Goal: Task Accomplishment & Management: Use online tool/utility

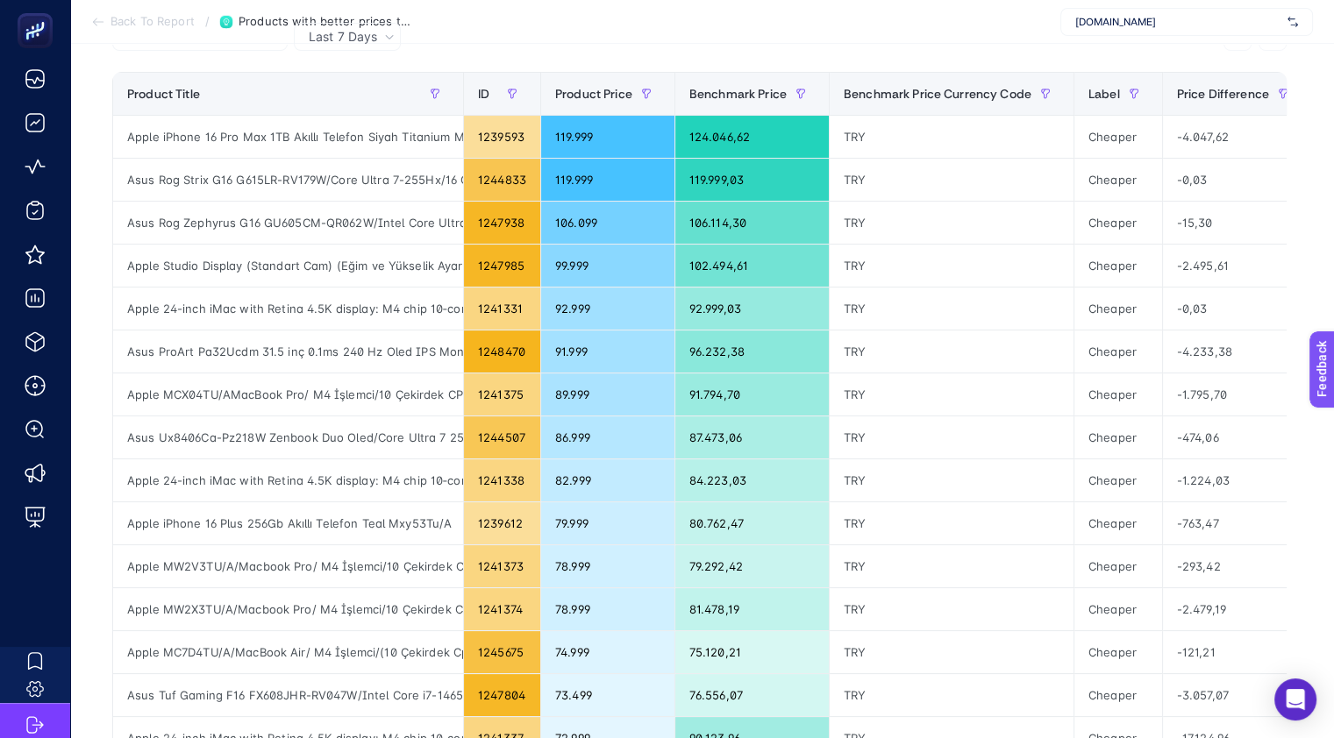
scroll to position [218, 0]
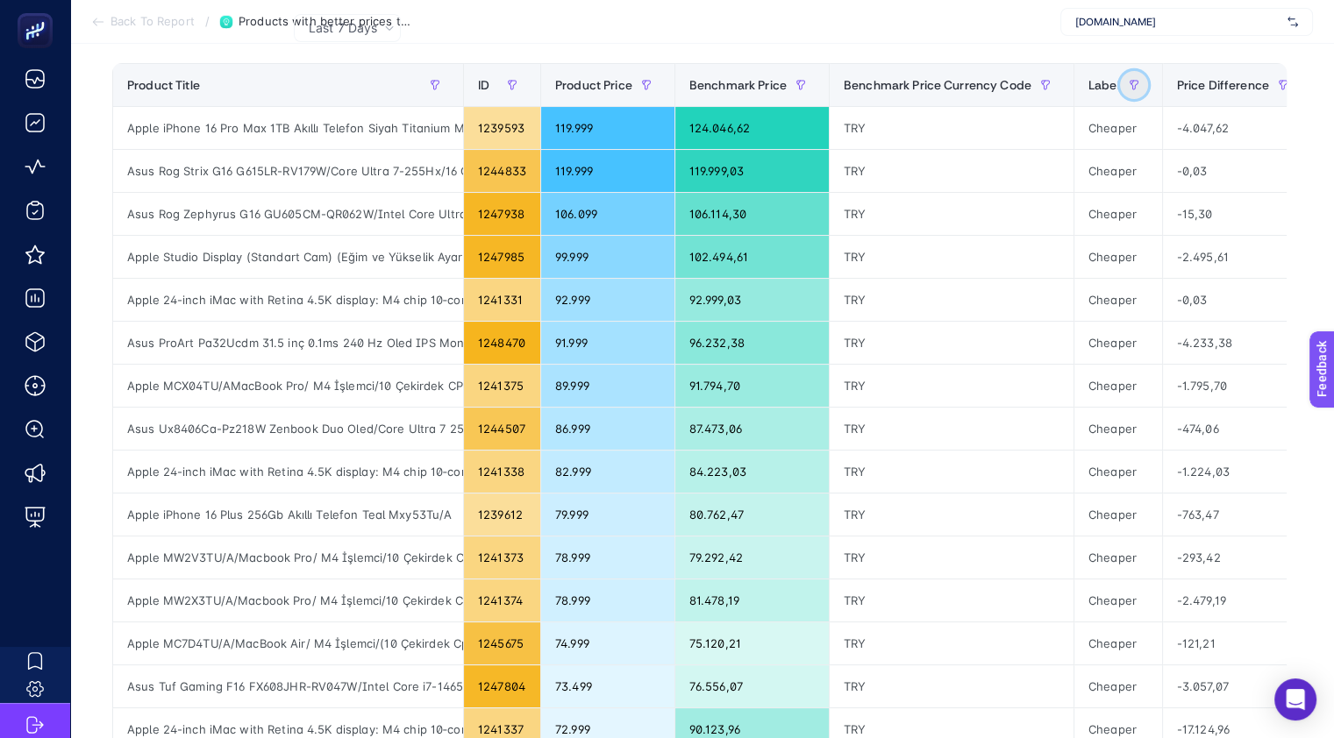
click at [1130, 80] on icon "button" at bounding box center [1134, 85] width 11 height 11
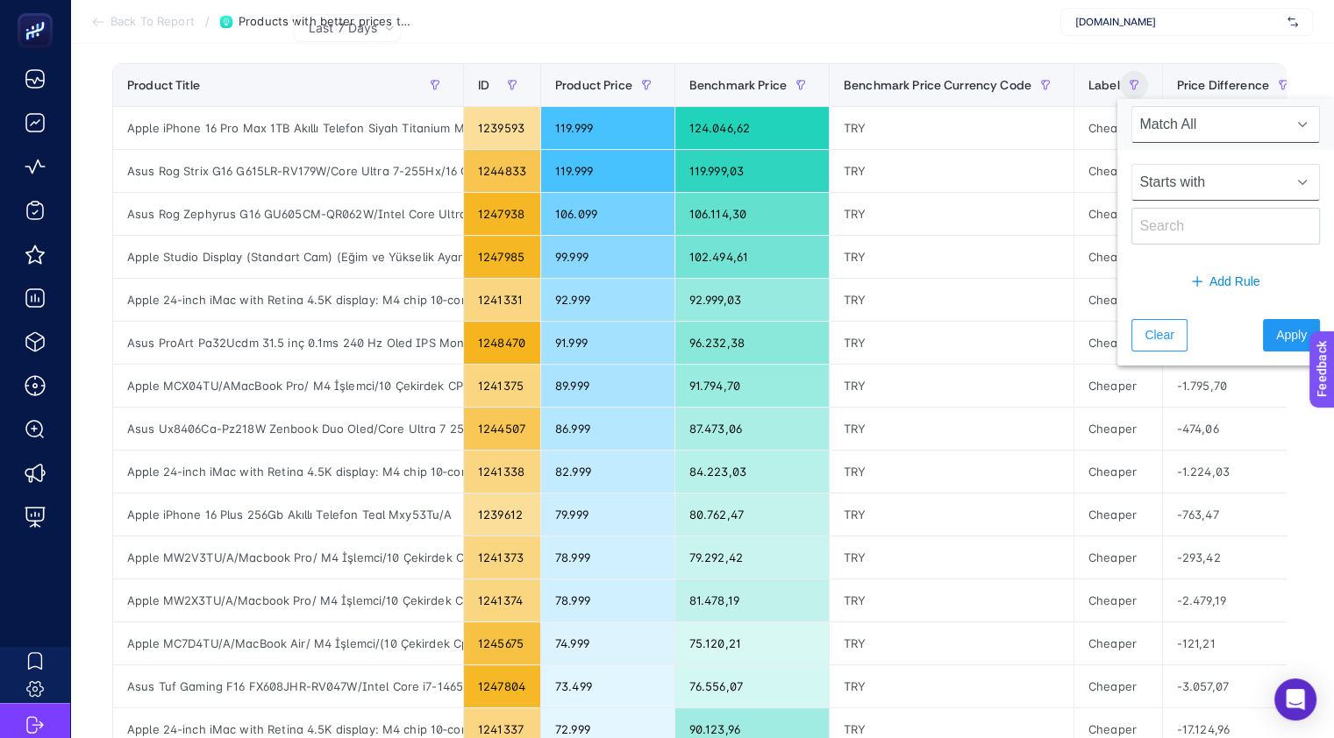
click at [1223, 179] on span "Starts with" at bounding box center [1208, 182] width 153 height 35
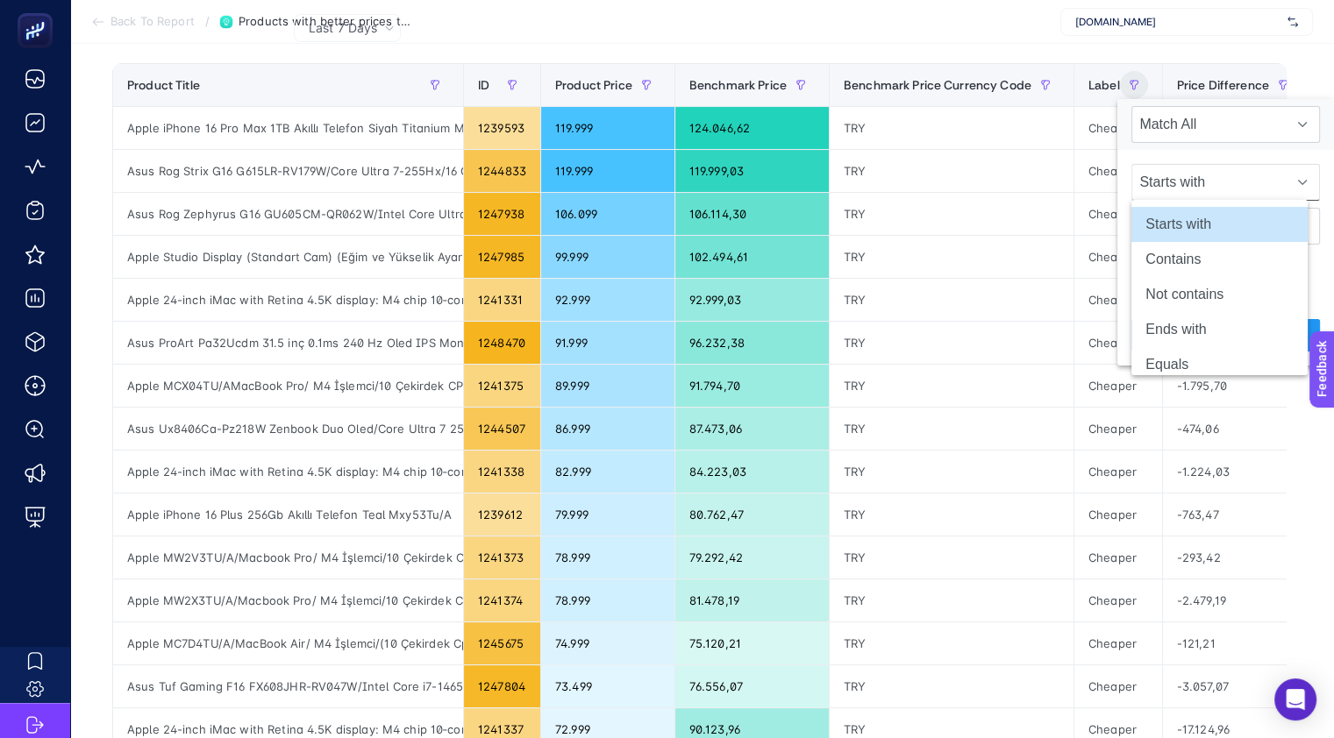
scroll to position [0, 0]
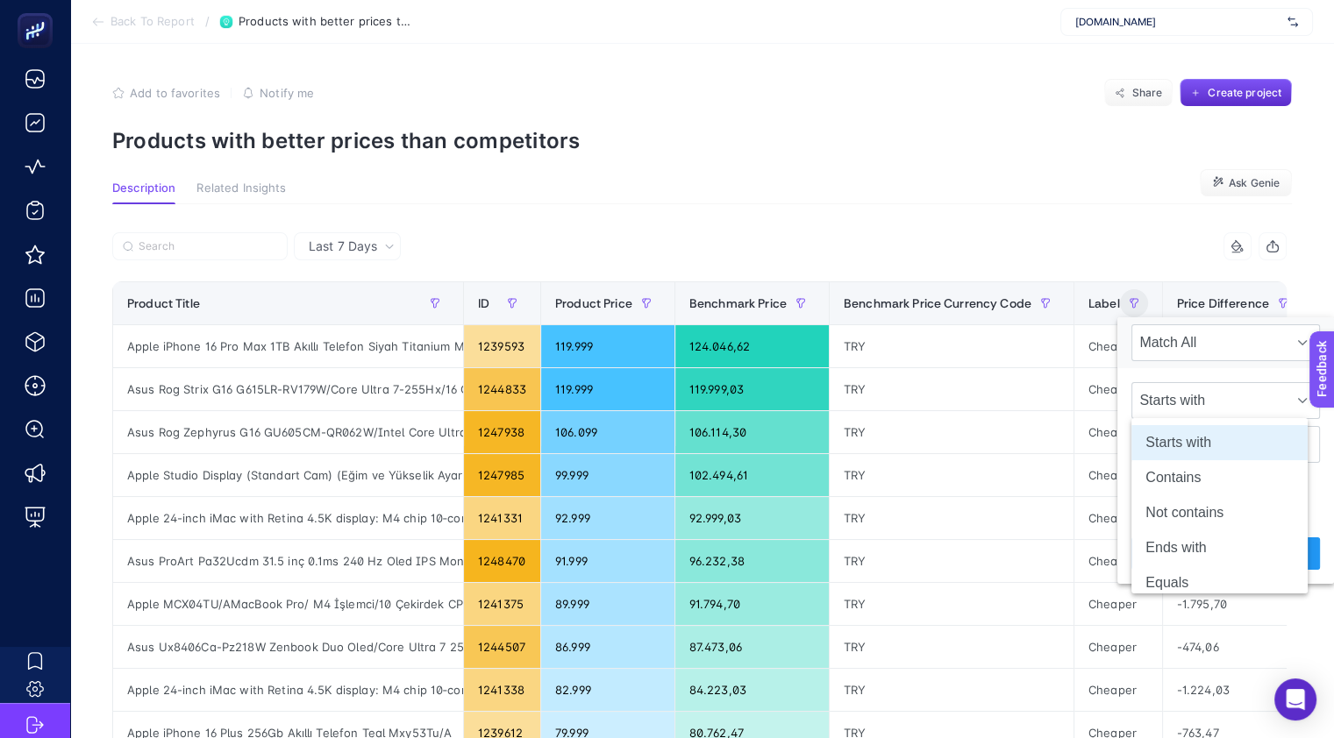
click at [1099, 238] on div "4 items selected" at bounding box center [994, 246] width 588 height 28
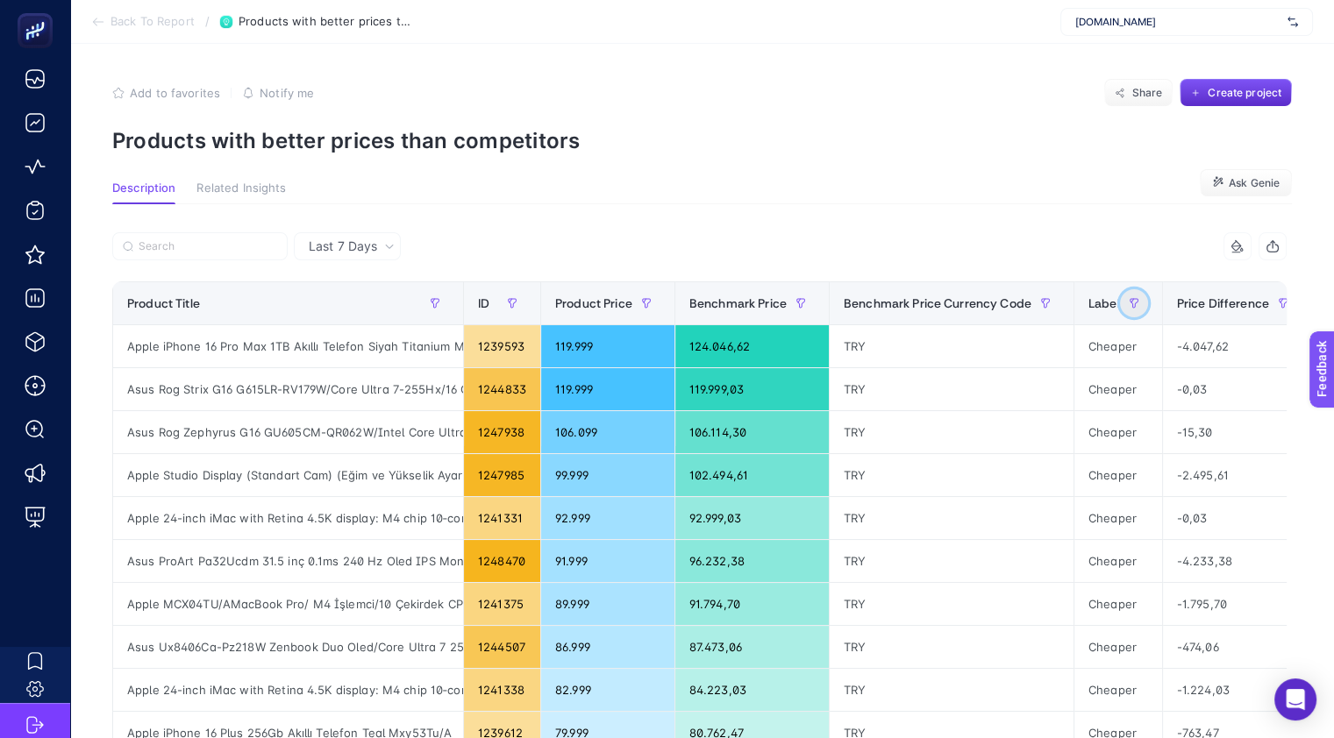
click at [1131, 303] on icon "button" at bounding box center [1134, 303] width 11 height 11
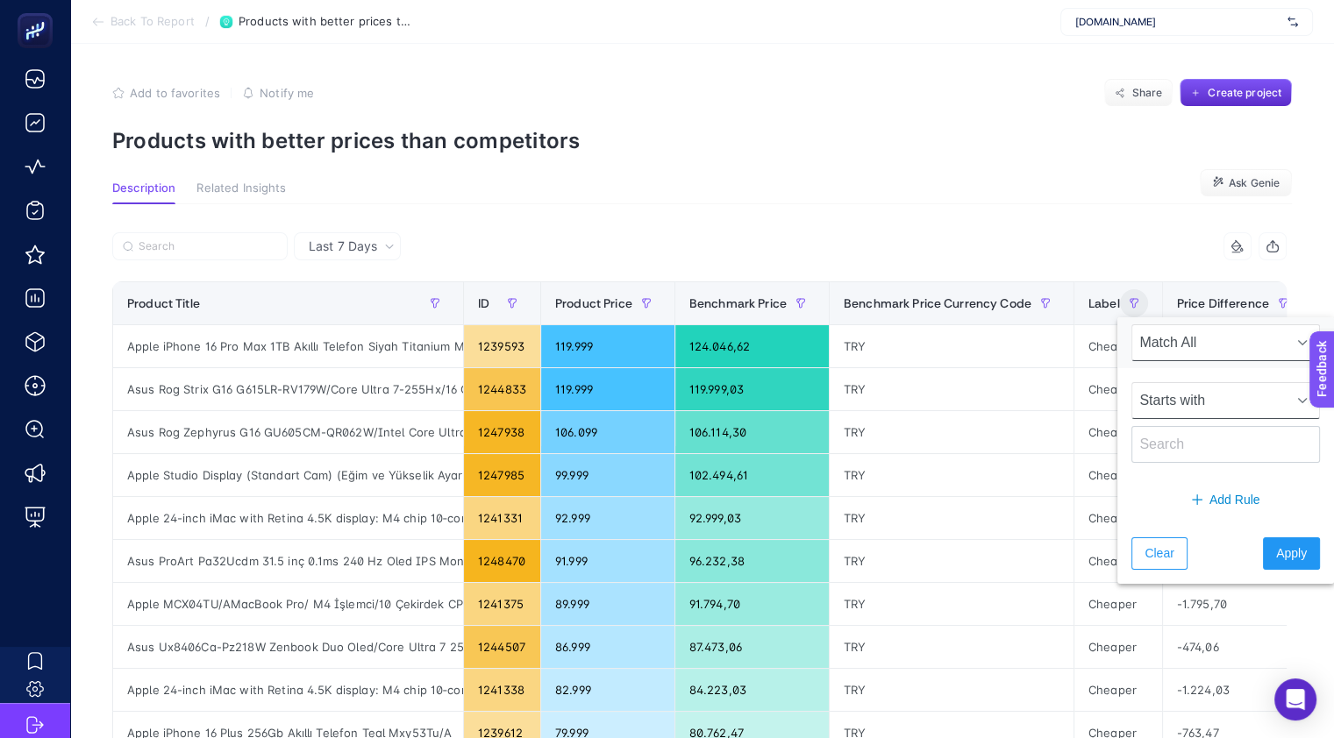
click at [1182, 399] on span "Starts with" at bounding box center [1208, 400] width 153 height 35
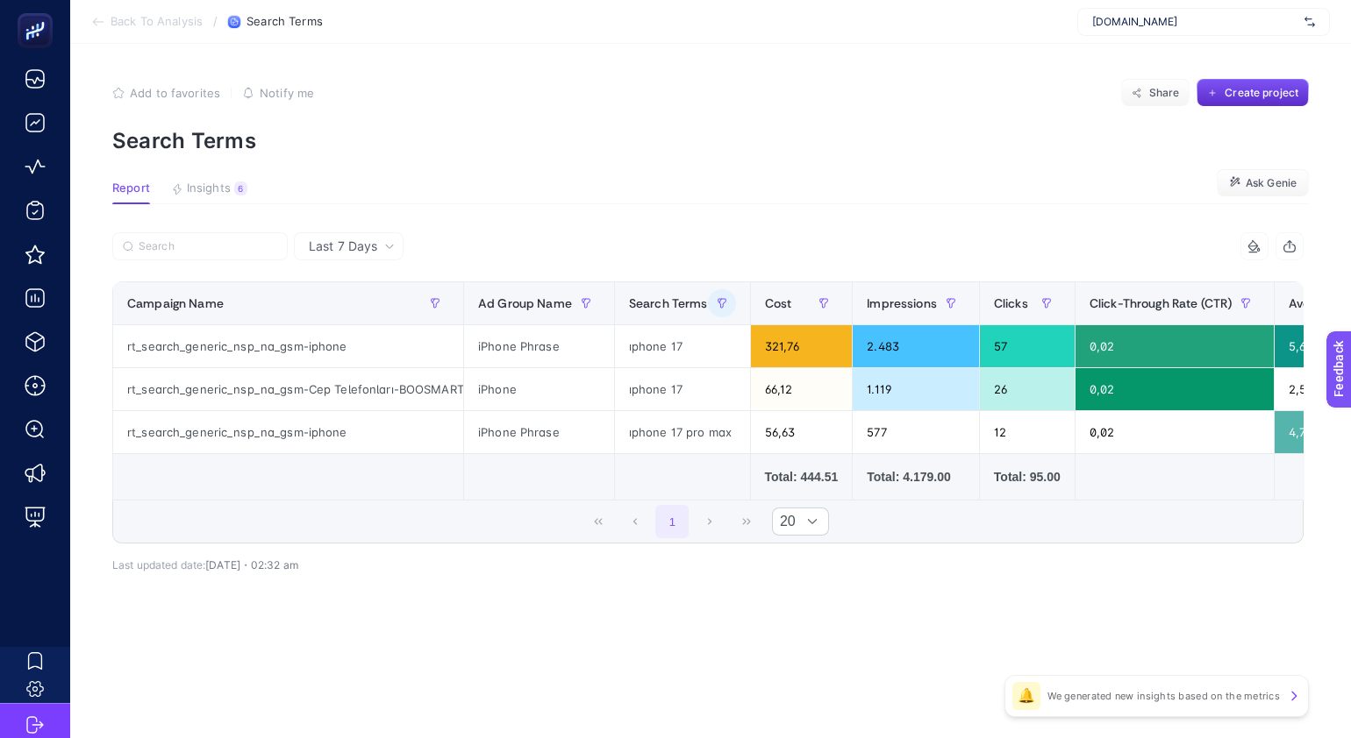
scroll to position [0, 77]
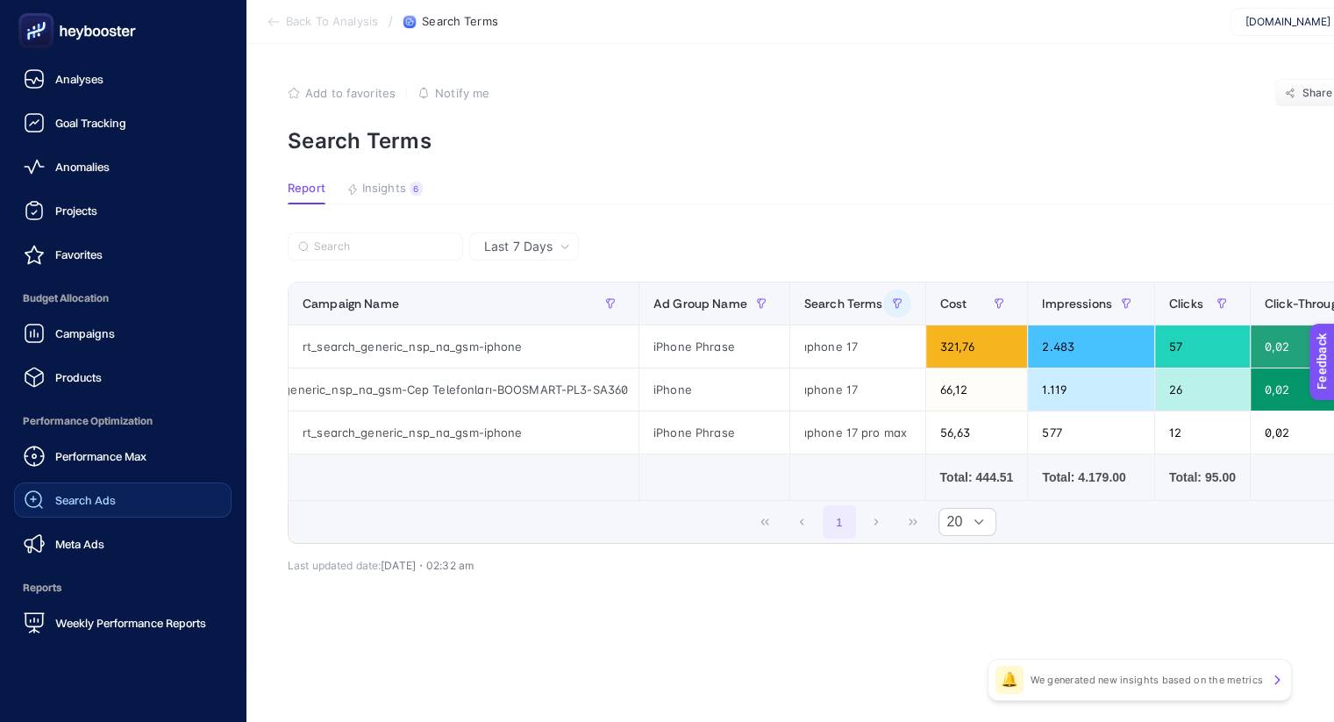
click at [104, 495] on span "Search Ads" at bounding box center [85, 500] width 61 height 14
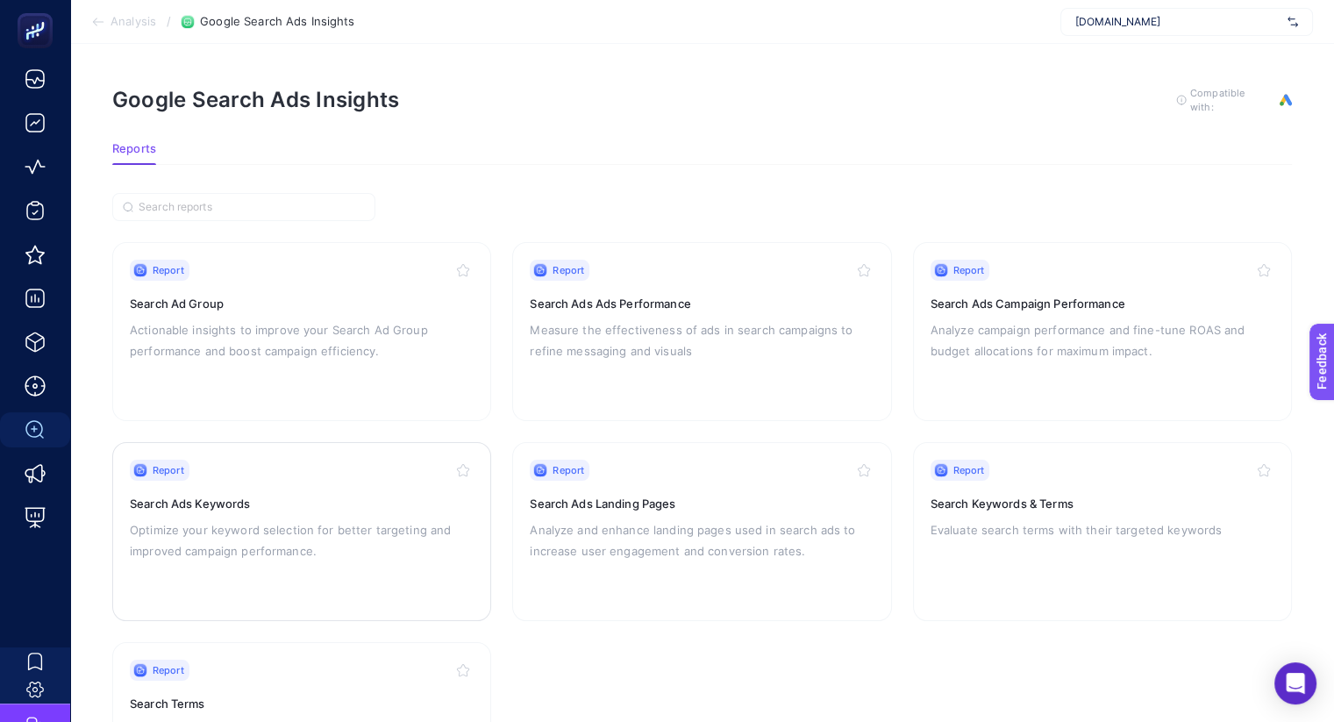
click at [322, 522] on p "Optimize your keyword selection for better targeting and improved campaign perf…" at bounding box center [302, 540] width 344 height 42
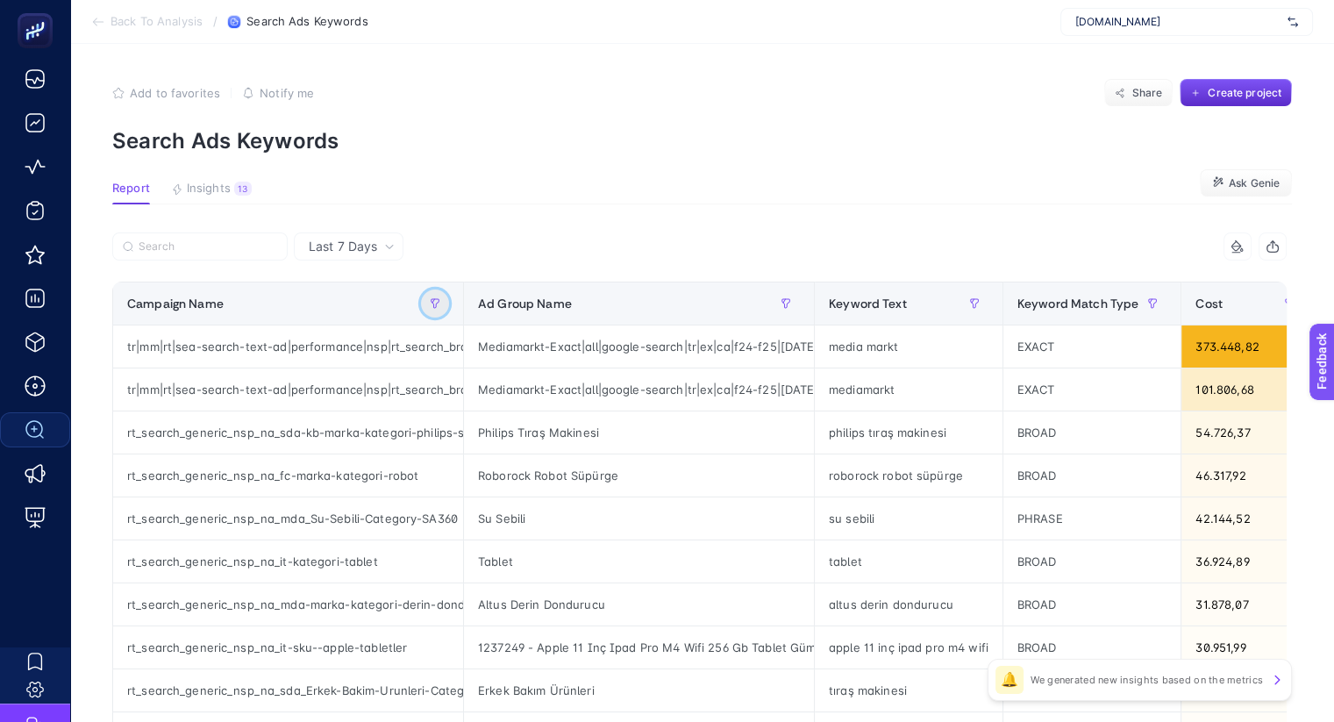
click at [444, 303] on button "button" at bounding box center [435, 303] width 28 height 28
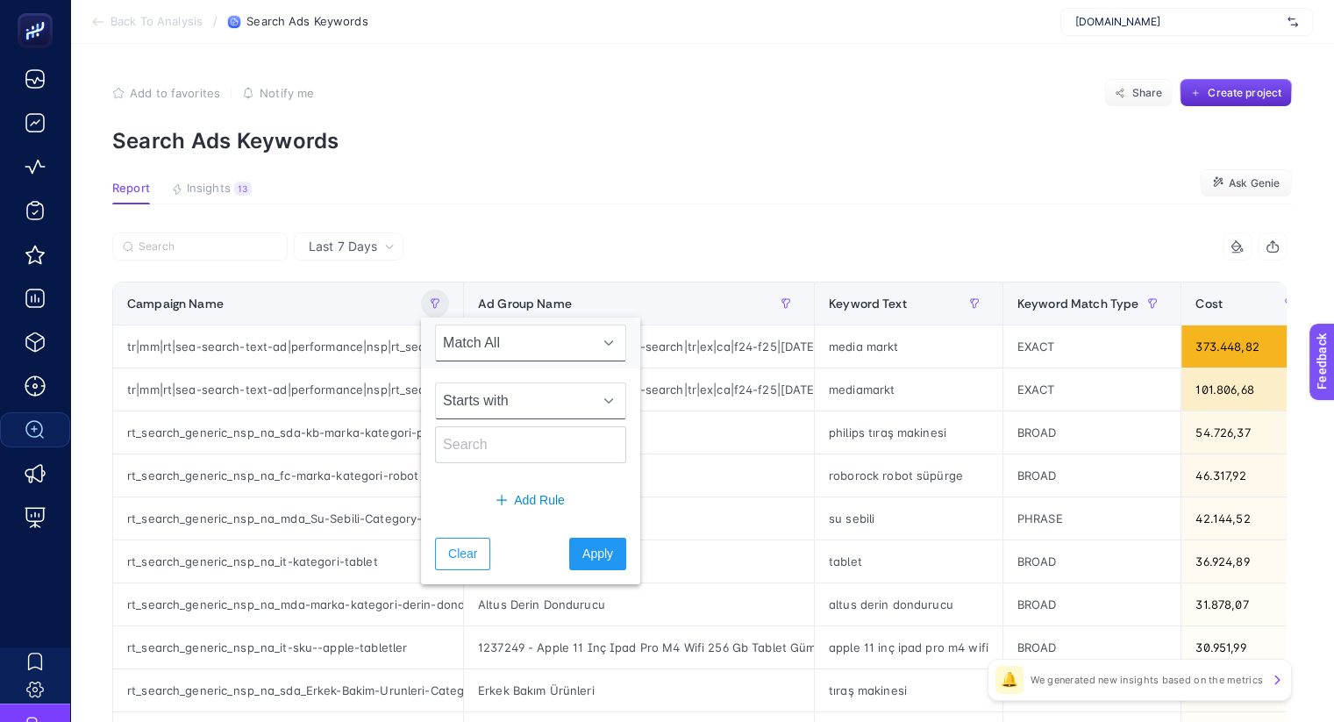
click at [509, 398] on span "Starts with" at bounding box center [514, 400] width 156 height 35
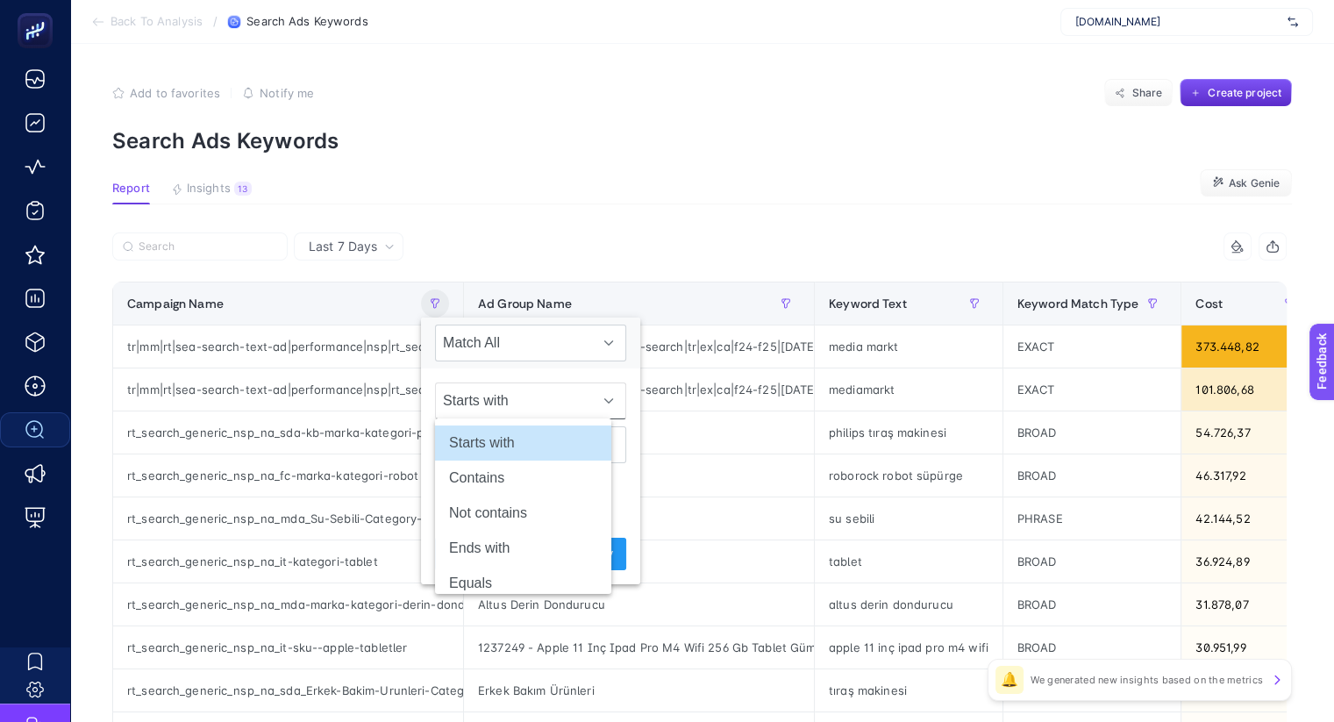
scroll to position [0, 11]
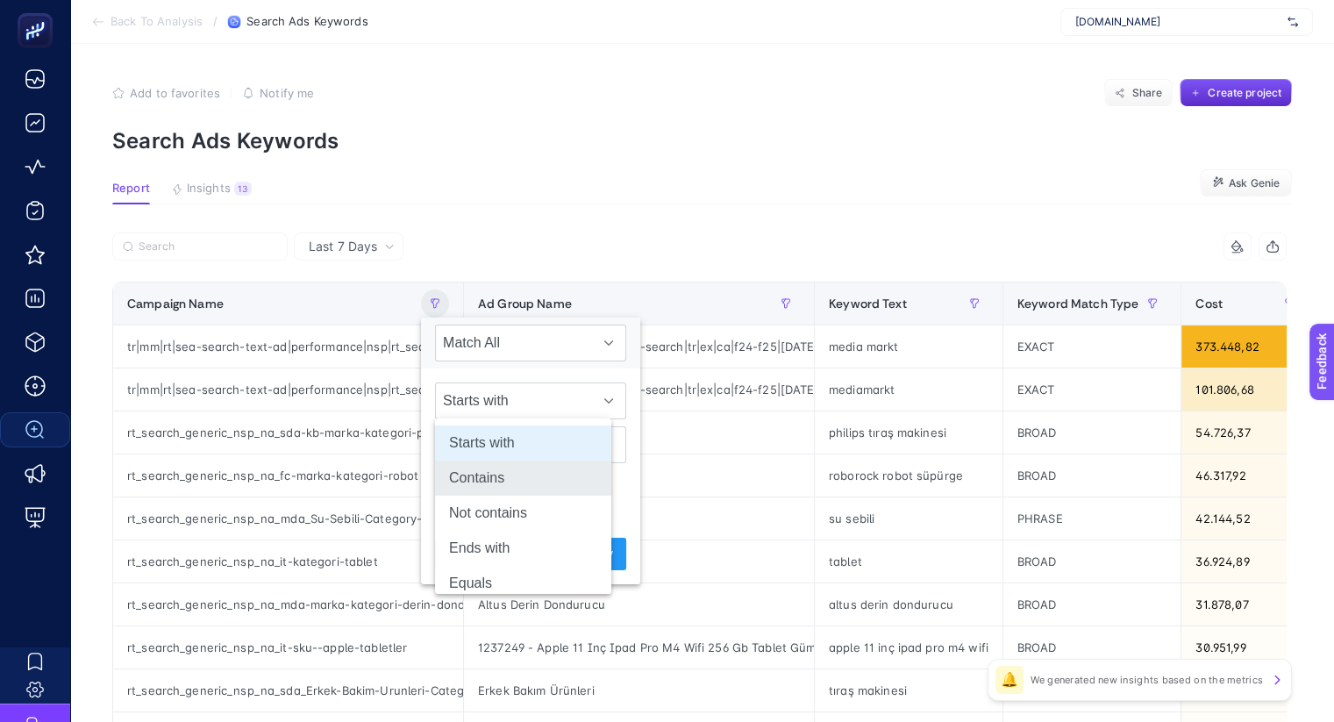
click at [502, 482] on li "Contains" at bounding box center [523, 477] width 176 height 35
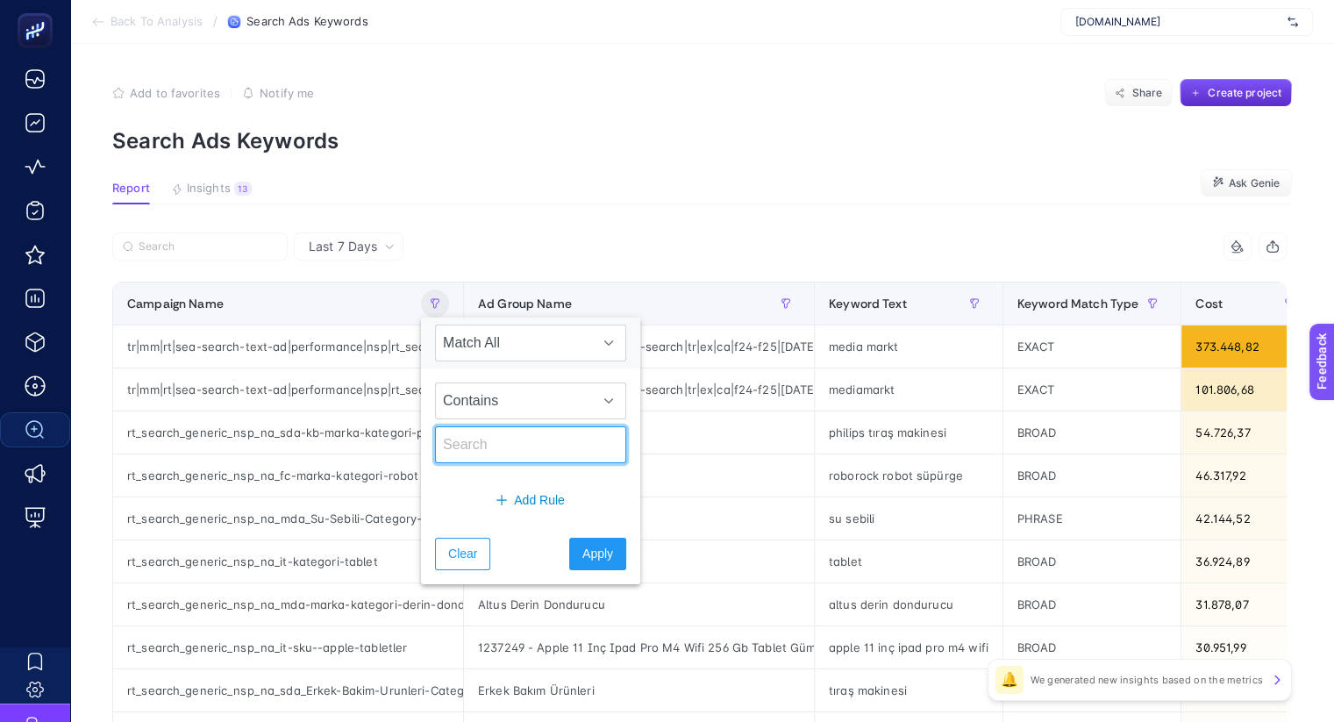
click at [483, 448] on input "text" at bounding box center [530, 444] width 191 height 37
type input "brand"
drag, startPoint x: 575, startPoint y: 557, endPoint x: 911, endPoint y: 92, distance: 573.4
click at [582, 557] on span "Apply" at bounding box center [597, 554] width 31 height 18
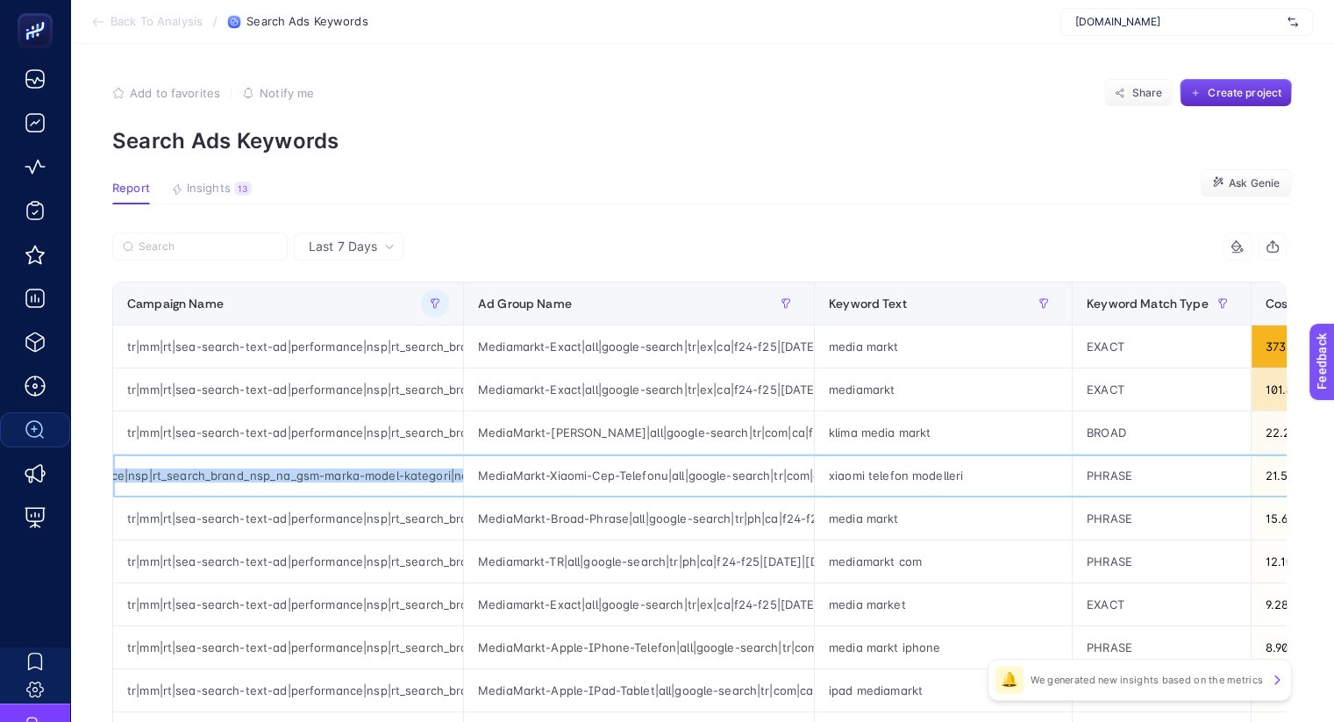
scroll to position [0, 437]
drag, startPoint x: 117, startPoint y: 474, endPoint x: 461, endPoint y: 489, distance: 345.0
copy tr "tr|mm|rt|sea-search-text-ad|performance|nsp|rt_search_brand_nsp_na_gsm-marka-mo…"
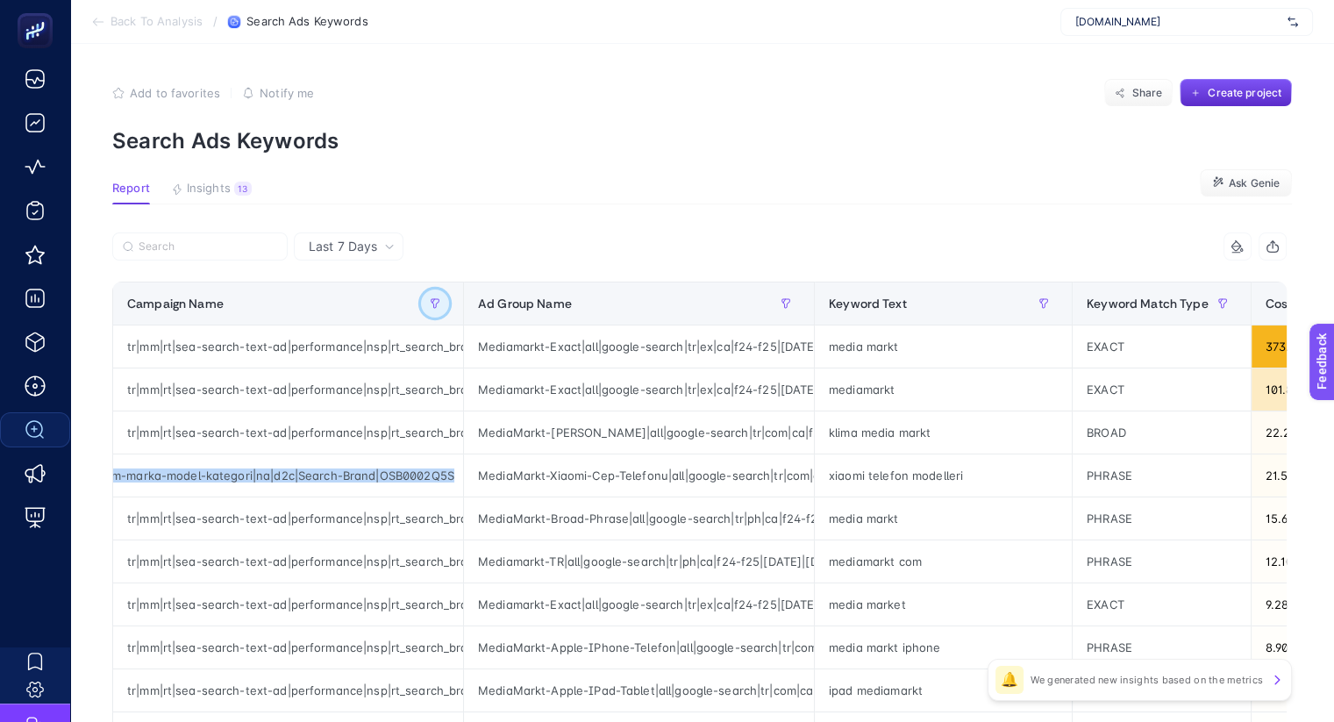
click at [430, 298] on icon "button" at bounding box center [435, 303] width 11 height 11
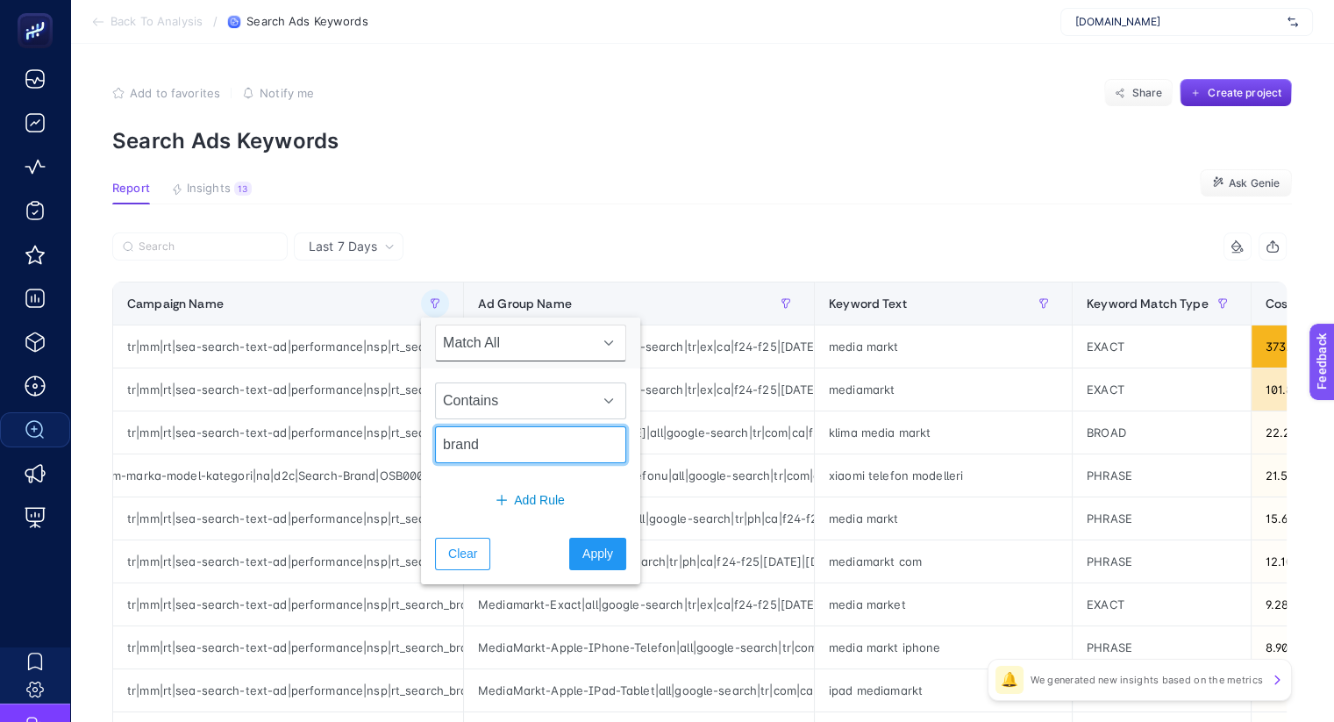
click at [490, 445] on input "brand" at bounding box center [530, 444] width 191 height 37
click at [491, 445] on input "brand" at bounding box center [530, 444] width 191 height 37
paste input "tr|mm|rt|sea-search-text-ad|performance|nsp|rt_search_brand_nsp_na_gsm-marka-mo…"
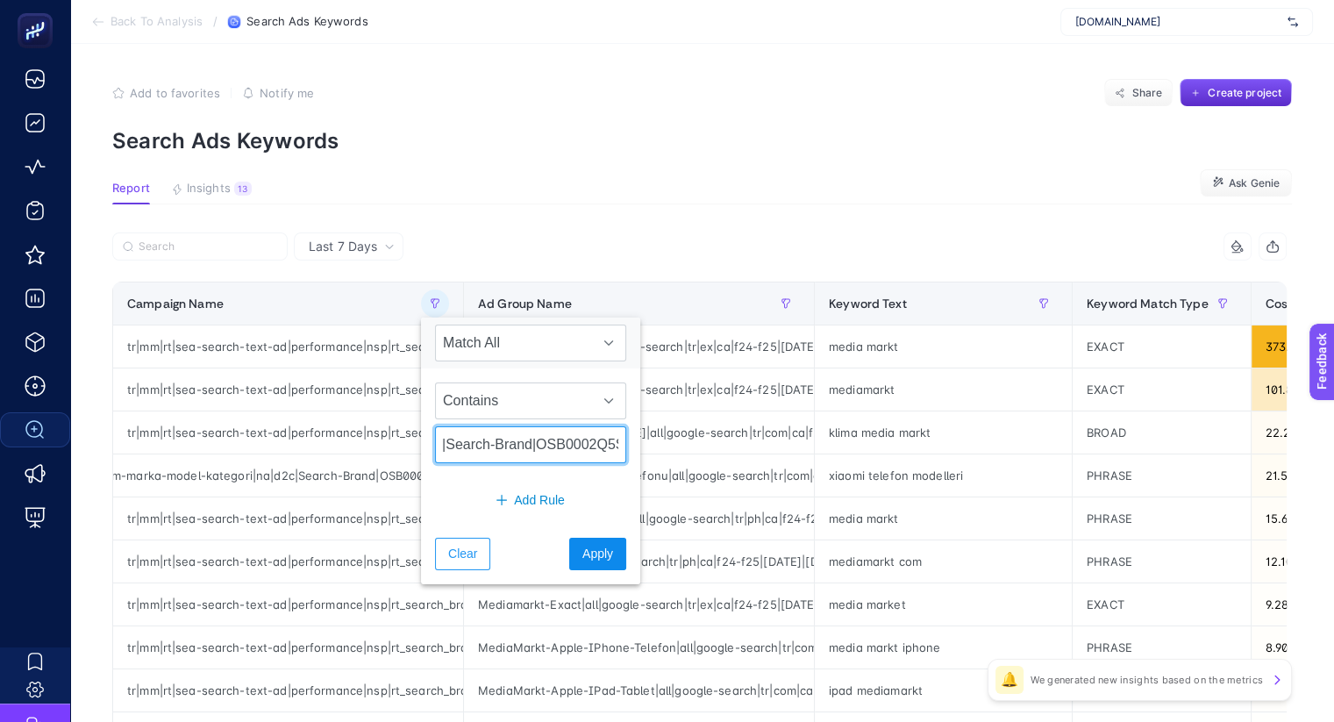
type input "tr|mm|rt|sea-search-text-ad|performance|nsp|rt_search_brand_nsp_na_gsm-marka-mo…"
click at [588, 560] on button "Apply" at bounding box center [597, 554] width 57 height 32
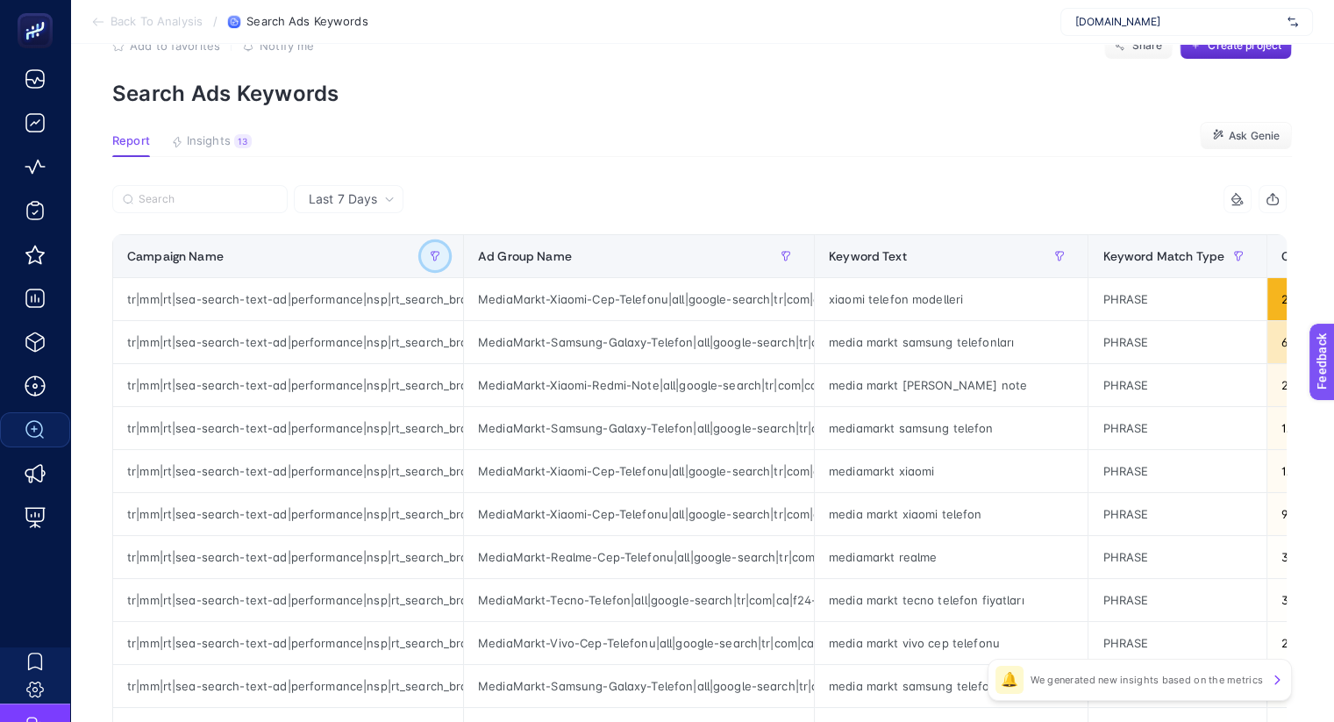
scroll to position [0, 11]
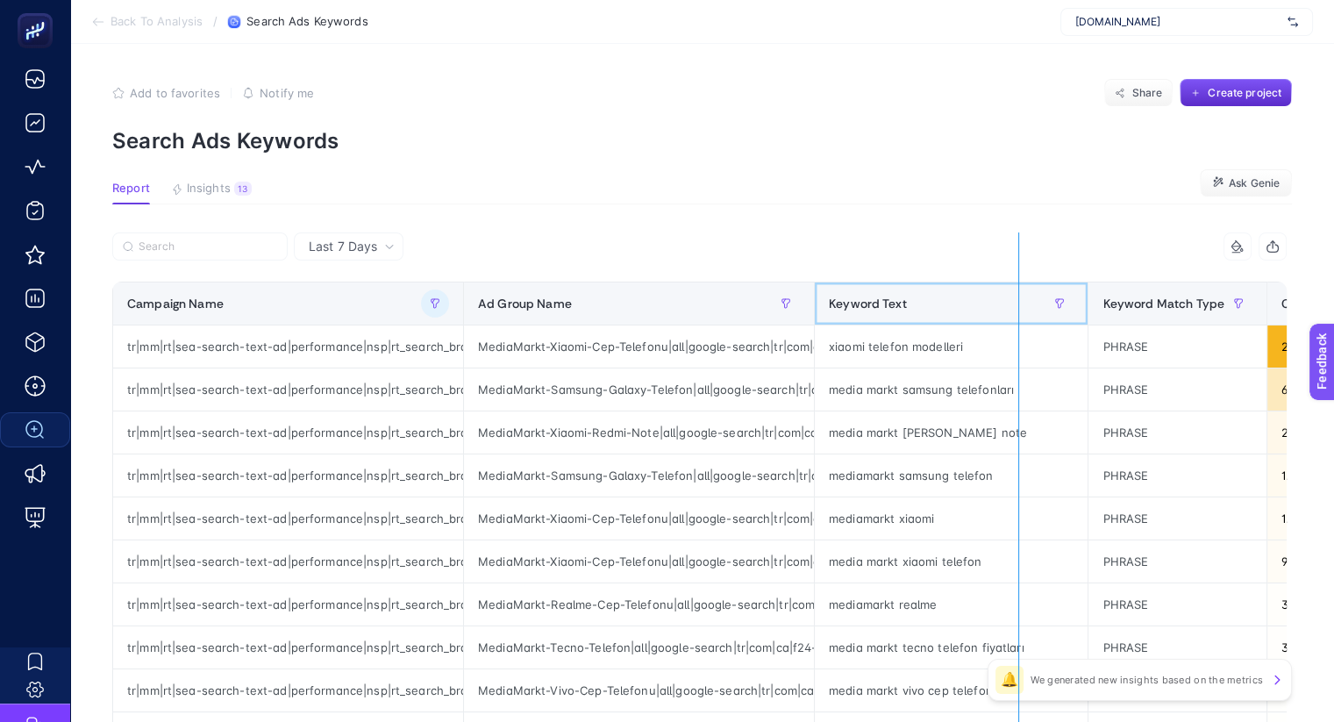
drag, startPoint x: 1068, startPoint y: 290, endPoint x: 1007, endPoint y: 294, distance: 61.5
click at [1007, 294] on div "11 items selected Campaign Name Ad Group Name Keyword Text Keyword Match Type C…" at bounding box center [699, 731] width 1174 height 999
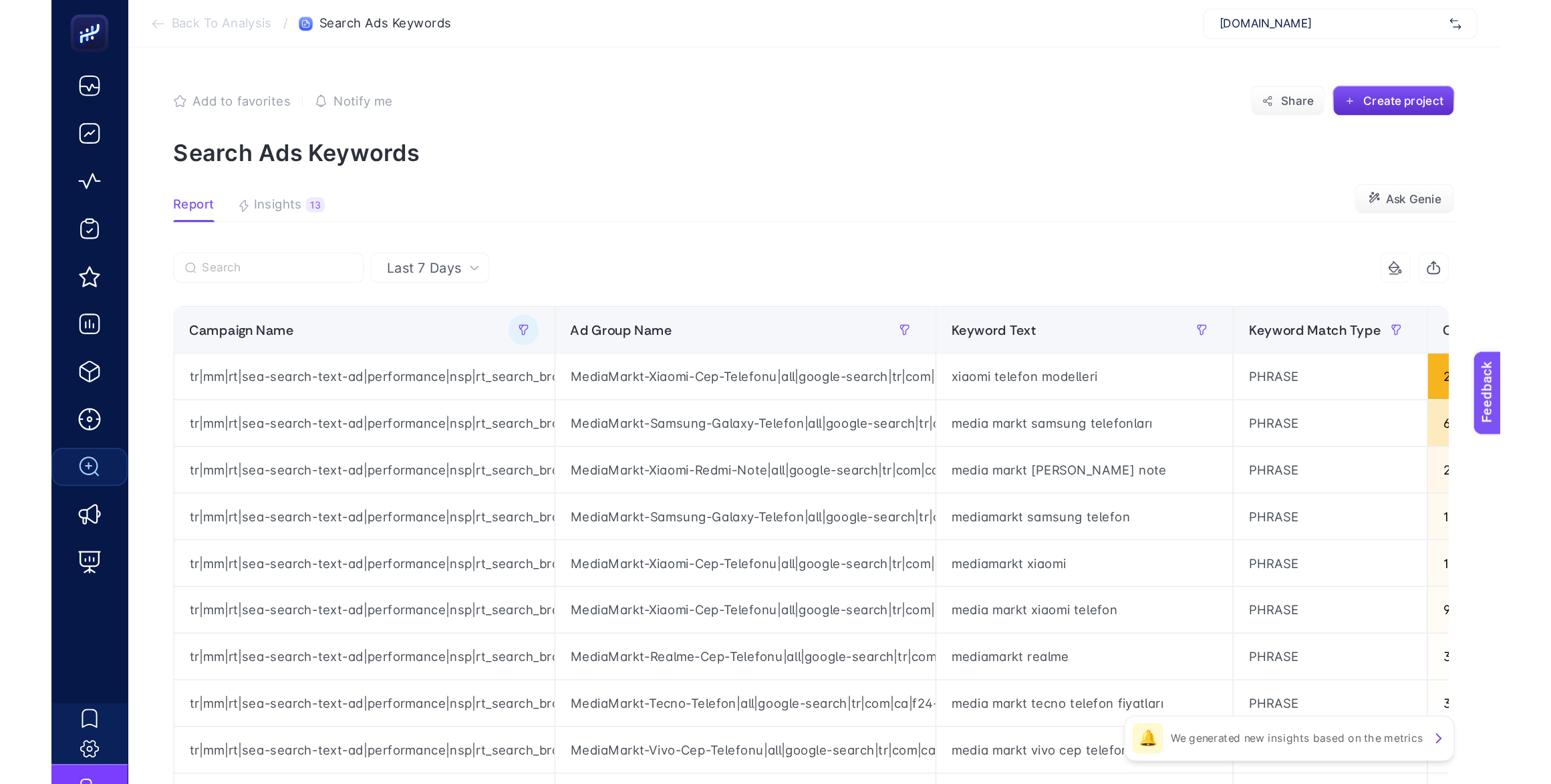
scroll to position [0, 8]
